Goal: Task Accomplishment & Management: Use online tool/utility

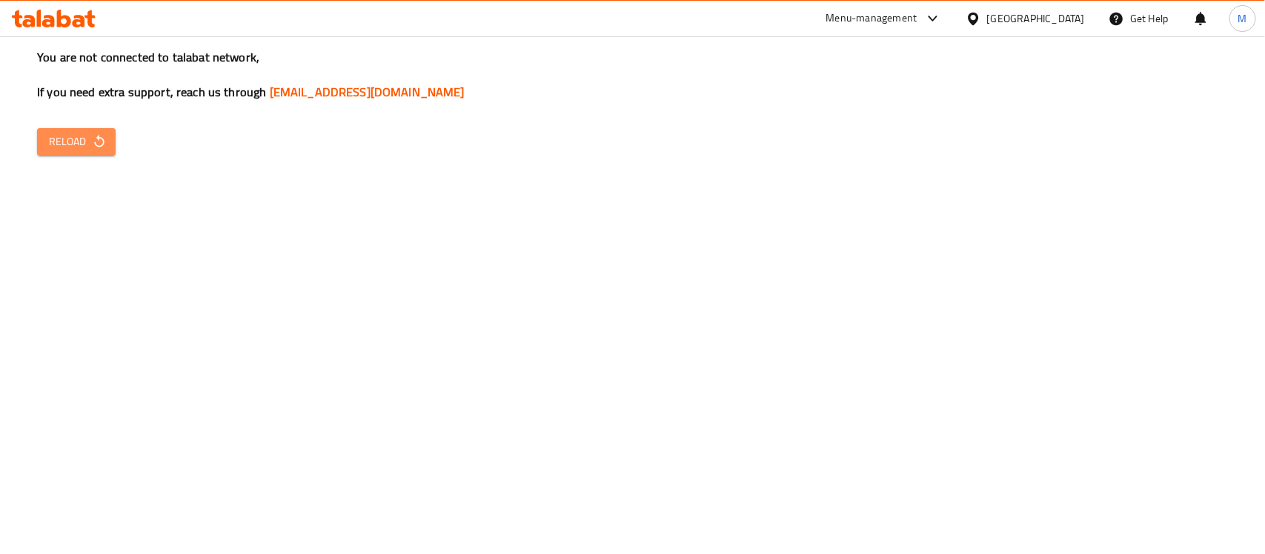
click at [61, 142] on span "Reload" at bounding box center [76, 142] width 55 height 19
click at [614, 354] on div "You are not connected to talabat network, If you need extra support, reach us t…" at bounding box center [632, 277] width 1265 height 554
click at [78, 142] on span "Reload" at bounding box center [76, 142] width 55 height 19
click at [78, 141] on span "Reload" at bounding box center [76, 142] width 55 height 19
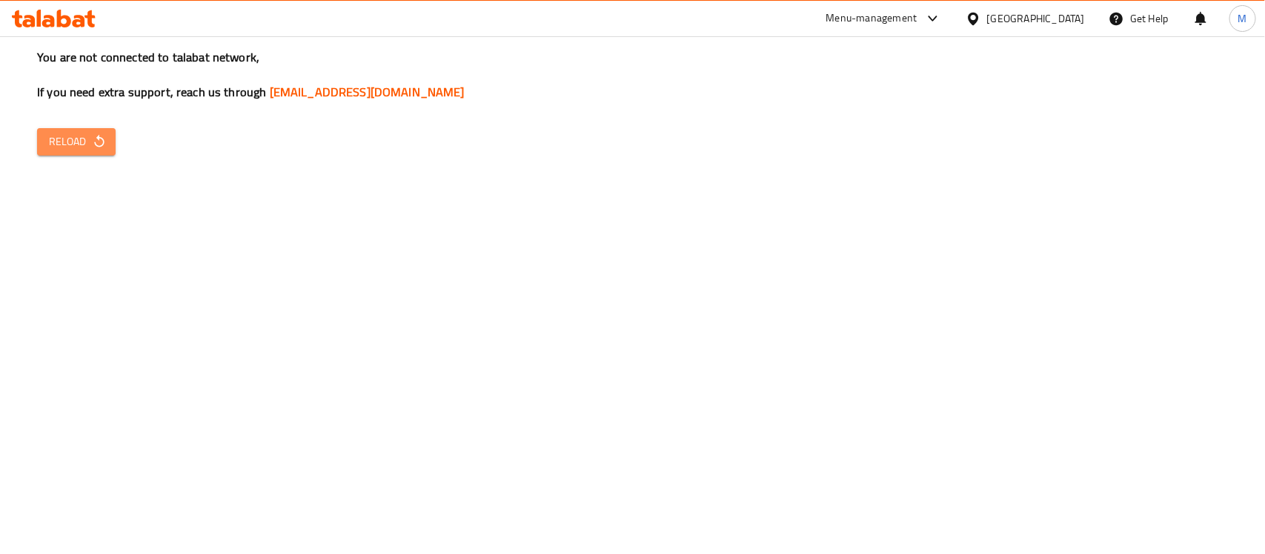
click at [78, 141] on span "Reload" at bounding box center [76, 142] width 55 height 19
